Goal: Task Accomplishment & Management: Manage account settings

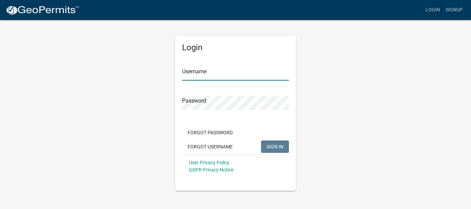
type input "cocindy"
click at [270, 147] on span "SIGN IN" at bounding box center [274, 147] width 17 height 6
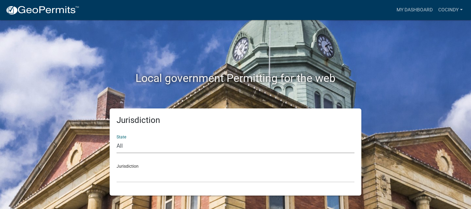
click at [130, 145] on select "All [US_STATE] [US_STATE] [US_STATE] [US_STATE] [US_STATE] [US_STATE] [US_STATE…" at bounding box center [235, 146] width 238 height 14
select select "[US_STATE]"
click at [116, 139] on select "All [US_STATE] [US_STATE] [US_STATE] [US_STATE] [US_STATE] [US_STATE] [US_STATE…" at bounding box center [235, 146] width 238 height 14
click at [129, 172] on select "[GEOGRAPHIC_DATA], [US_STATE] [GEOGRAPHIC_DATA], [US_STATE] [GEOGRAPHIC_DATA], …" at bounding box center [235, 176] width 238 height 14
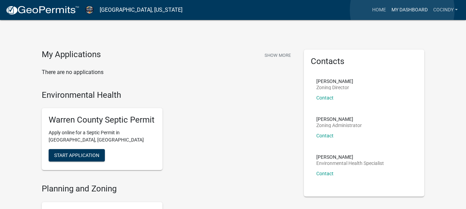
click at [402, 10] on link "My Dashboard" at bounding box center [409, 9] width 42 height 13
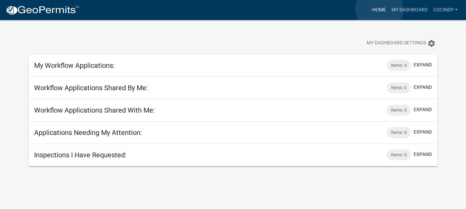
click at [379, 9] on link "Home" at bounding box center [378, 9] width 19 height 13
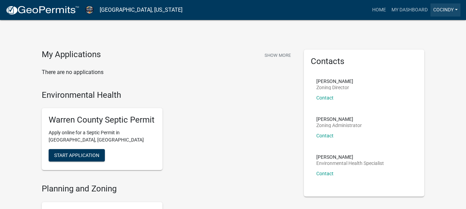
click at [452, 11] on link "cocindy" at bounding box center [445, 9] width 30 height 13
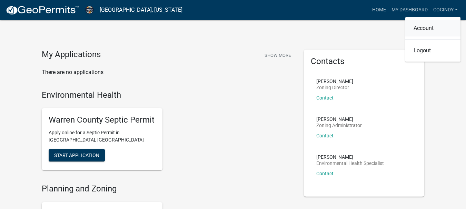
click at [430, 29] on link "Account" at bounding box center [432, 28] width 55 height 17
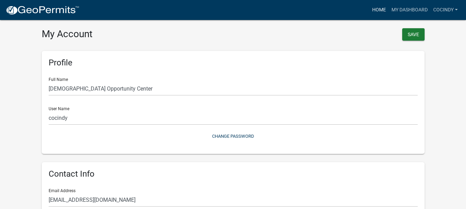
click at [378, 9] on link "Home" at bounding box center [378, 9] width 19 height 13
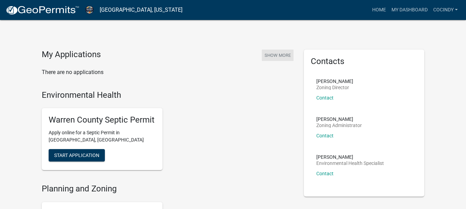
click at [276, 56] on button "Show More" at bounding box center [278, 55] width 32 height 11
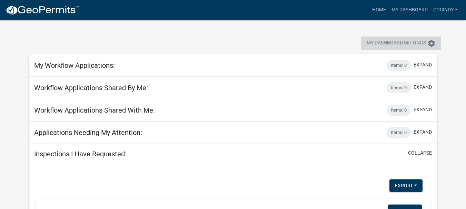
click at [410, 45] on span "My Dashboard Settings" at bounding box center [395, 43] width 59 height 8
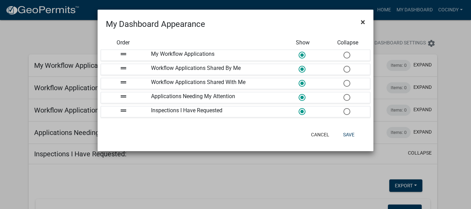
click at [359, 22] on button "×" at bounding box center [363, 21] width 16 height 19
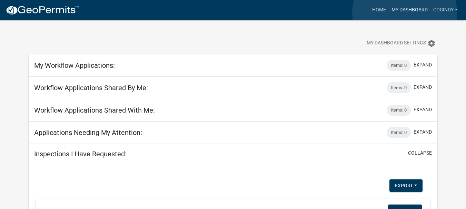
click at [404, 13] on link "My Dashboard" at bounding box center [409, 9] width 42 height 13
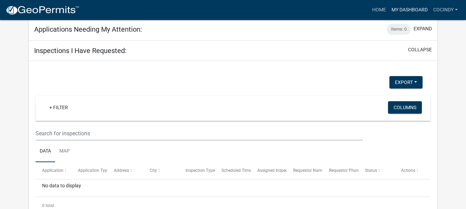
scroll to position [123, 0]
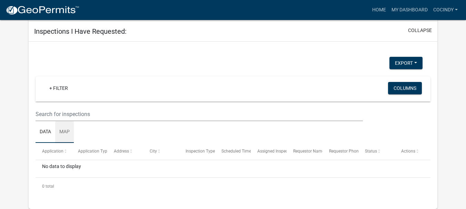
click at [62, 133] on link "Map" at bounding box center [64, 132] width 19 height 22
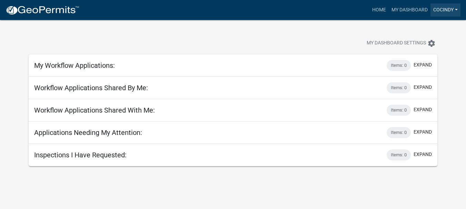
click at [447, 9] on link "cocindy" at bounding box center [445, 9] width 30 height 13
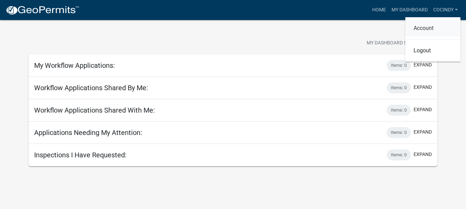
click at [420, 31] on link "Account" at bounding box center [432, 28] width 55 height 17
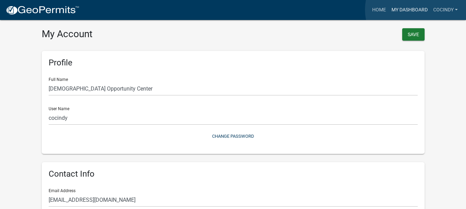
click at [417, 10] on link "My Dashboard" at bounding box center [409, 9] width 42 height 13
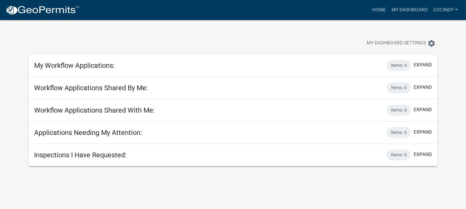
click at [92, 69] on h5 "My Workflow Applications:" at bounding box center [74, 65] width 81 height 8
click at [130, 153] on div "Inspections I Have Requested: Items: 0 expand" at bounding box center [233, 155] width 409 height 22
click at [446, 6] on link "cocindy" at bounding box center [445, 9] width 30 height 13
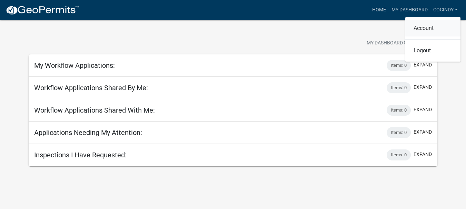
click at [425, 29] on link "Account" at bounding box center [432, 28] width 55 height 17
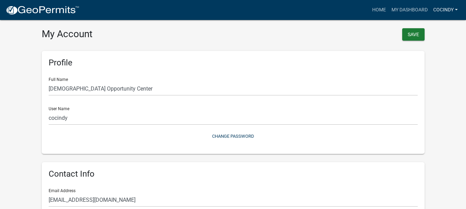
click at [435, 11] on link "cocindy" at bounding box center [445, 9] width 30 height 13
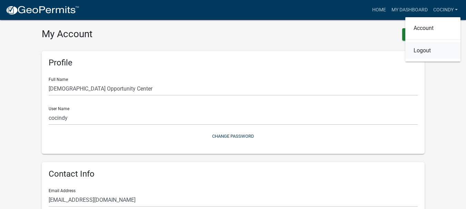
click at [430, 51] on link "Logout" at bounding box center [432, 50] width 55 height 17
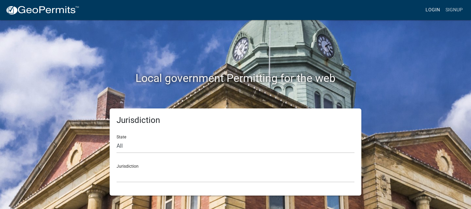
click at [437, 8] on link "Login" at bounding box center [433, 9] width 20 height 13
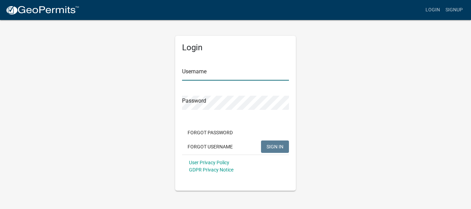
type input "cocindy"
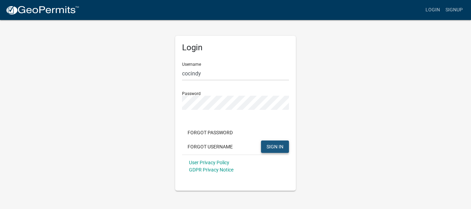
click at [274, 150] on button "SIGN IN" at bounding box center [275, 147] width 28 height 12
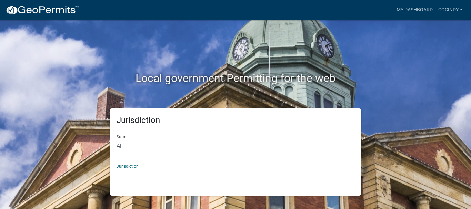
click at [131, 174] on select "[GEOGRAPHIC_DATA], [US_STATE] [GEOGRAPHIC_DATA], [US_STATE][PERSON_NAME][GEOGRA…" at bounding box center [235, 176] width 238 height 14
click at [89, 123] on div "Jurisdiction State All [US_STATE] [US_STATE] [US_STATE] [US_STATE] [US_STATE] […" at bounding box center [235, 152] width 393 height 87
click at [131, 139] on select "All [US_STATE] [US_STATE] [US_STATE] [US_STATE] [US_STATE] [US_STATE] [US_STATE…" at bounding box center [235, 146] width 238 height 14
select select "[US_STATE]"
click at [116, 139] on select "All [US_STATE] [US_STATE] [US_STATE] [US_STATE] [US_STATE] [US_STATE] [US_STATE…" at bounding box center [235, 146] width 238 height 14
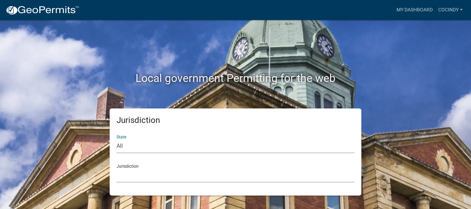
click at [135, 170] on select "[GEOGRAPHIC_DATA], [US_STATE] [GEOGRAPHIC_DATA], [US_STATE] [GEOGRAPHIC_DATA], …" at bounding box center [235, 176] width 238 height 14
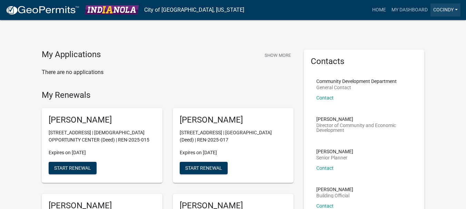
click at [449, 7] on link "cocindy" at bounding box center [445, 9] width 30 height 13
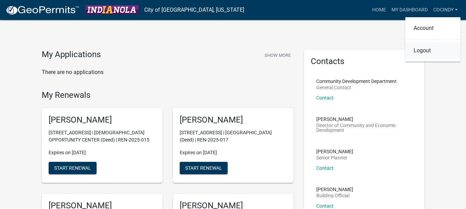
click at [424, 52] on link "Logout" at bounding box center [432, 50] width 55 height 17
